Goal: Task Accomplishment & Management: Use online tool/utility

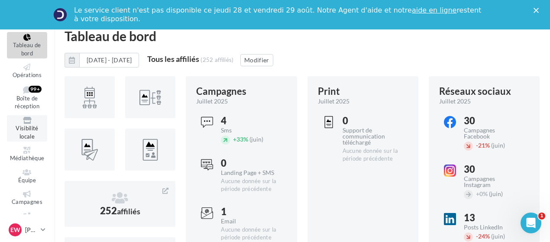
click at [27, 132] on link "Visibilité locale" at bounding box center [27, 128] width 40 height 26
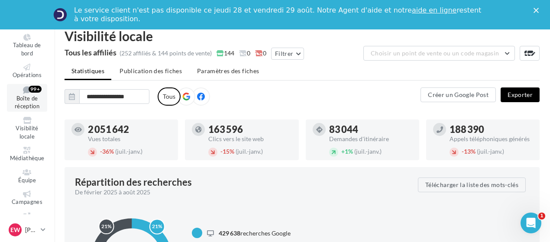
click at [26, 106] on span "Boîte de réception" at bounding box center [27, 102] width 25 height 15
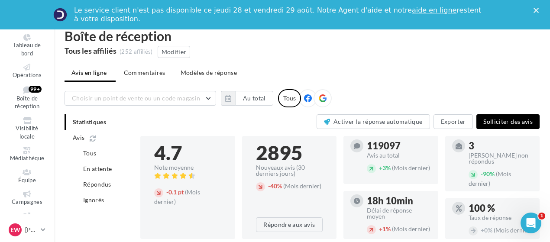
click at [537, 10] on icon "Fermer" at bounding box center [535, 10] width 5 height 5
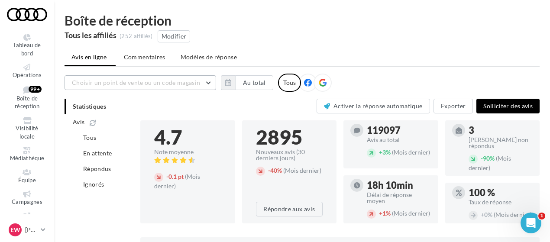
click at [207, 80] on button "Choisir un point de vente ou un code magasin" at bounding box center [139, 82] width 151 height 15
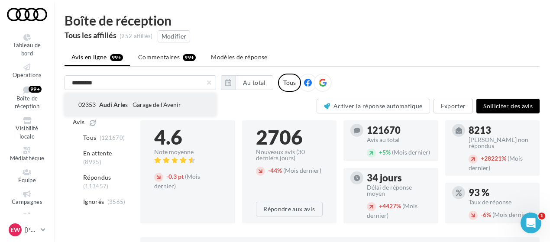
type input "*********"
click at [155, 101] on span "02353 - Audi Arle s - Garage de l'Avenir" at bounding box center [129, 104] width 103 height 7
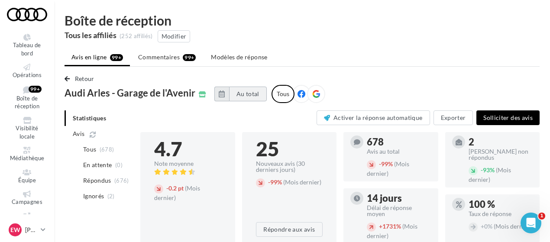
click at [239, 99] on button "Au total" at bounding box center [248, 94] width 38 height 15
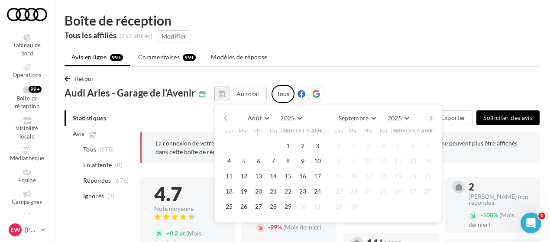
click at [222, 119] on button "button" at bounding box center [225, 118] width 7 height 12
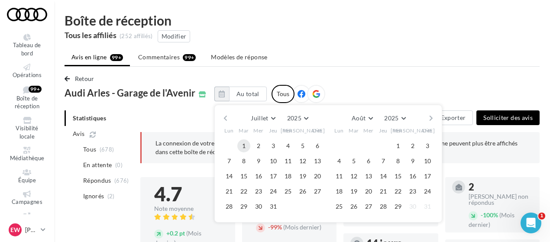
click at [242, 147] on button "1" at bounding box center [243, 145] width 13 height 13
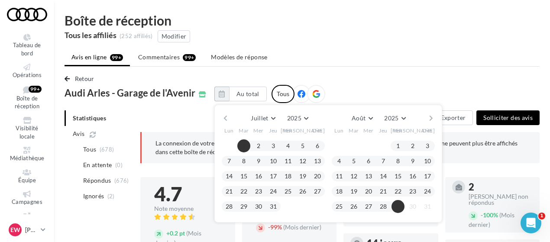
click at [395, 207] on button "29" at bounding box center [397, 206] width 13 height 13
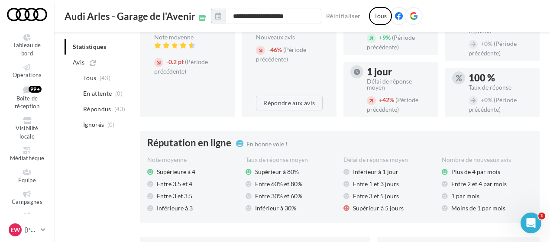
scroll to position [167, 0]
click at [357, 167] on span "Inférieur à 1 jour" at bounding box center [375, 171] width 45 height 9
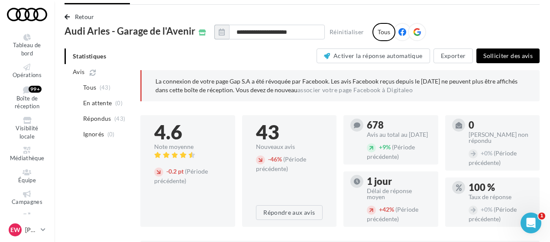
scroll to position [61, 0]
click at [413, 33] on icon at bounding box center [417, 33] width 8 height 8
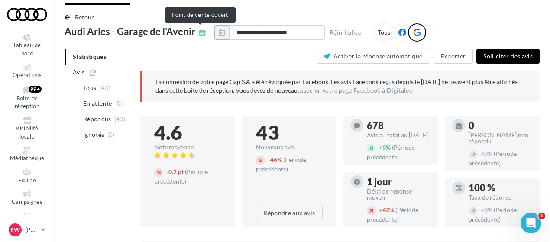
click at [200, 29] on span at bounding box center [202, 32] width 7 height 10
click at [220, 117] on div "4.6 Note moyenne - 0.2 pt (Période précédente)" at bounding box center [187, 172] width 95 height 112
click at [199, 34] on icon at bounding box center [202, 33] width 7 height 6
click at [82, 19] on span "Retour" at bounding box center [84, 16] width 19 height 7
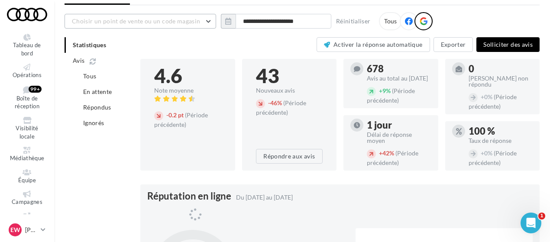
click at [103, 22] on span "Choisir un point de vente ou un code magasin" at bounding box center [136, 20] width 128 height 7
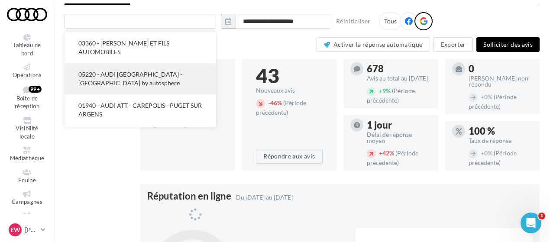
click at [154, 75] on span "05220 - AUDI [GEOGRAPHIC_DATA] - [GEOGRAPHIC_DATA] by autosphere" at bounding box center [130, 79] width 104 height 16
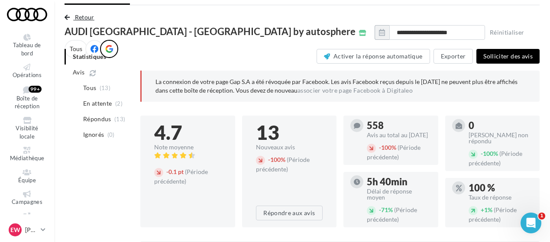
click at [80, 18] on span "Retour" at bounding box center [84, 16] width 19 height 7
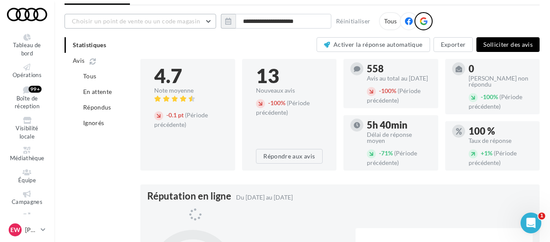
click at [169, 22] on span "Choisir un point de vente ou un code magasin" at bounding box center [136, 20] width 128 height 7
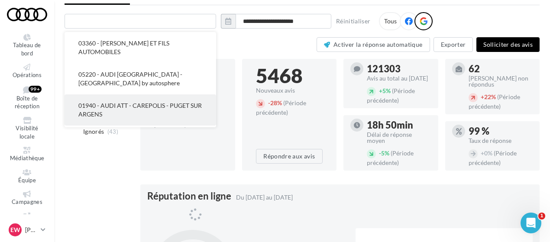
click at [152, 109] on button "01940 - AUDI ATT - CAREPOLIS - PUGET SUR ARGENS" at bounding box center [139, 109] width 151 height 31
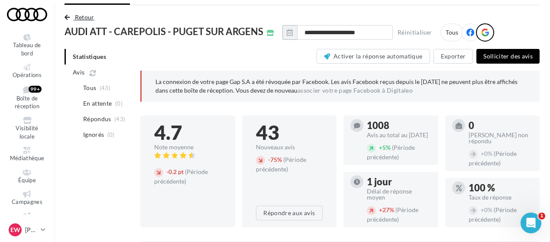
click at [80, 21] on button "Retour" at bounding box center [80, 17] width 33 height 10
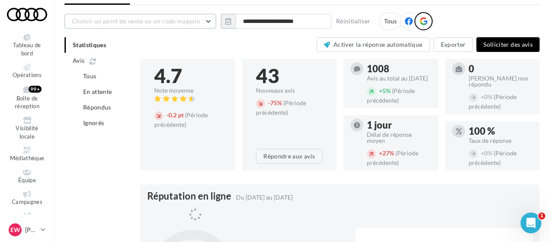
click at [146, 19] on span "Choisir un point de vente ou un code magasin" at bounding box center [136, 20] width 128 height 7
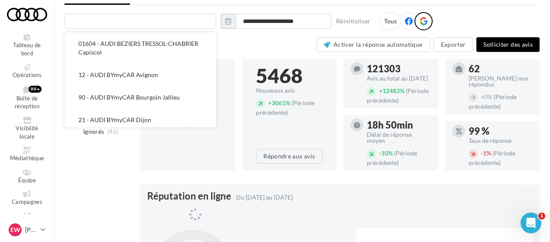
scroll to position [102, 0]
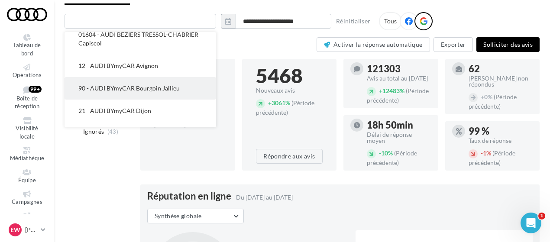
click at [149, 90] on span "90 - AUDI BYmyCAR Bourgoin Jallieu" at bounding box center [128, 87] width 101 height 7
